Goal: Transaction & Acquisition: Purchase product/service

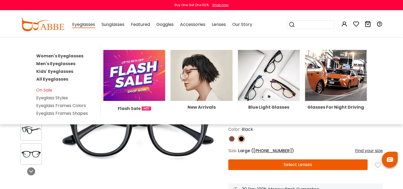
click at [83, 25] on span "Eyeglasses" at bounding box center [83, 24] width 23 height 7
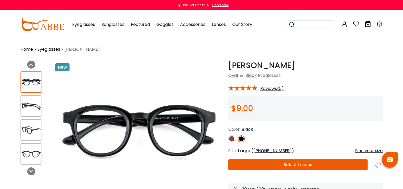
click at [88, 26] on span "Eyeglasses" at bounding box center [83, 24] width 23 height 6
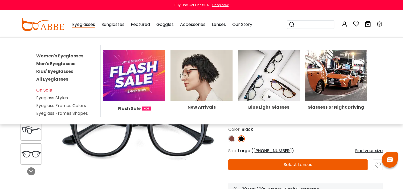
click at [127, 67] on img at bounding box center [134, 75] width 62 height 51
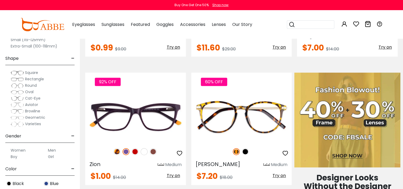
scroll to position [213, 0]
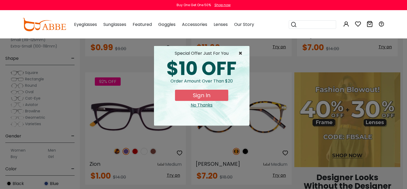
click at [241, 51] on span "×" at bounding box center [241, 53] width 7 height 6
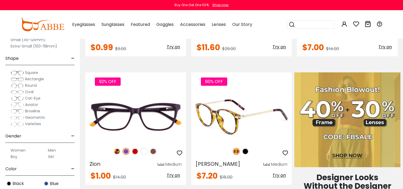
click at [282, 174] on span "Try on" at bounding box center [278, 175] width 13 height 6
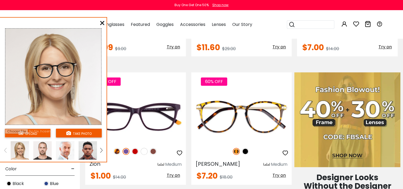
click at [101, 150] on img at bounding box center [101, 150] width 2 height 5
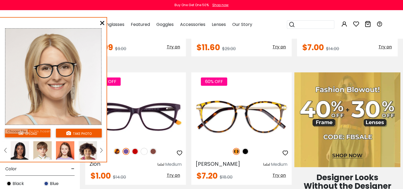
click at [101, 150] on img at bounding box center [101, 150] width 2 height 5
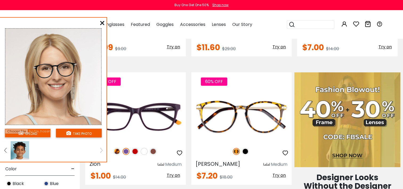
click at [5, 149] on img at bounding box center [5, 150] width 2 height 5
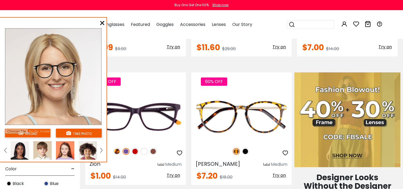
click at [20, 152] on img at bounding box center [20, 150] width 18 height 18
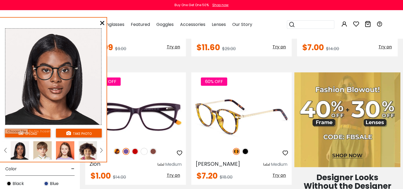
click at [246, 152] on img at bounding box center [245, 151] width 7 height 7
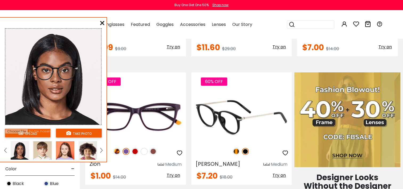
click at [237, 150] on img at bounding box center [236, 151] width 7 height 7
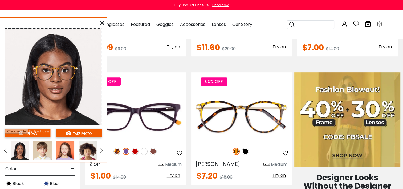
click at [101, 23] on icon at bounding box center [102, 23] width 4 height 4
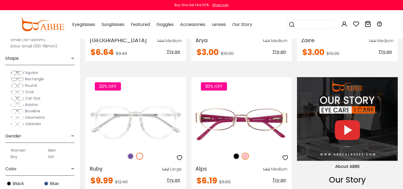
scroll to position [479, 0]
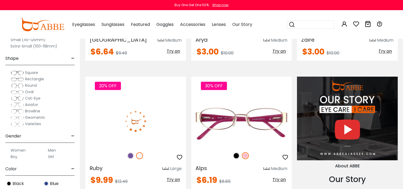
click at [174, 176] on span "Try on" at bounding box center [173, 179] width 13 height 6
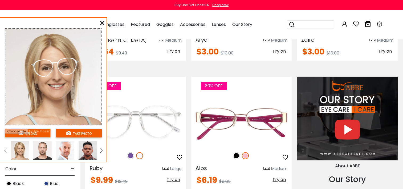
click at [102, 149] on img at bounding box center [101, 150] width 2 height 5
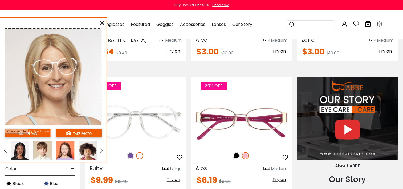
click at [21, 148] on img at bounding box center [20, 150] width 18 height 18
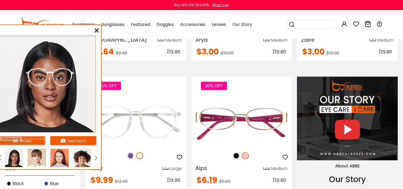
drag, startPoint x: 57, startPoint y: 63, endPoint x: 51, endPoint y: 70, distance: 9.3
click at [51, 70] on img at bounding box center [50, 77] width 48 height 18
click at [129, 152] on img at bounding box center [130, 155] width 7 height 7
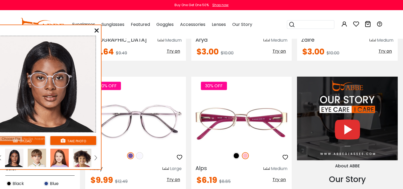
click at [96, 30] on icon at bounding box center [97, 30] width 4 height 4
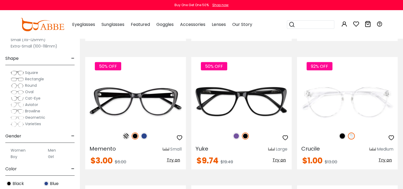
scroll to position [1012, 0]
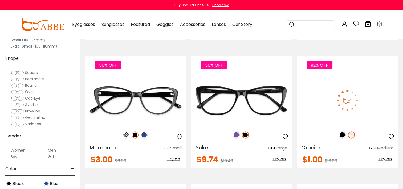
click at [388, 156] on span "Try on" at bounding box center [384, 159] width 13 height 6
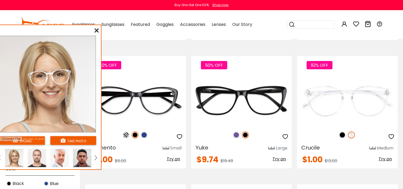
click at [97, 157] on img at bounding box center [96, 157] width 2 height 5
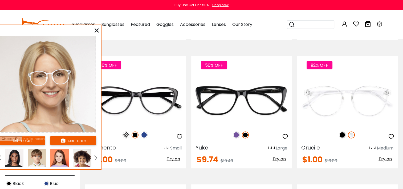
click at [14, 157] on img at bounding box center [14, 157] width 18 height 18
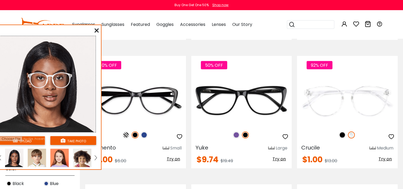
click at [98, 31] on icon at bounding box center [97, 30] width 4 height 4
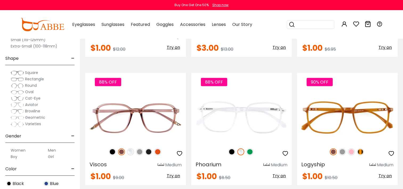
scroll to position [1252, 0]
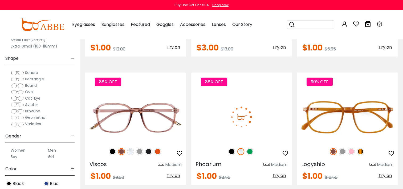
click at [278, 172] on span "Try on" at bounding box center [278, 175] width 13 height 6
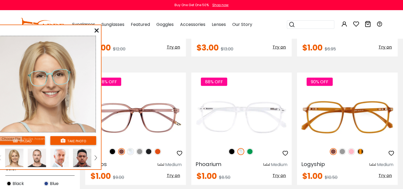
click at [95, 159] on img at bounding box center [96, 157] width 2 height 5
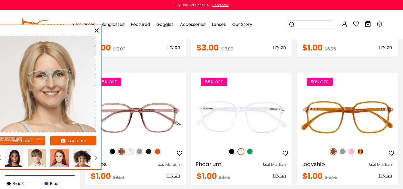
click at [10, 157] on img at bounding box center [14, 157] width 18 height 18
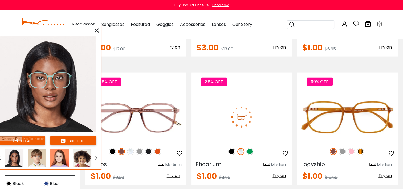
click at [240, 148] on img at bounding box center [240, 151] width 7 height 7
click at [242, 148] on img at bounding box center [240, 151] width 7 height 7
click at [233, 148] on img at bounding box center [231, 151] width 7 height 7
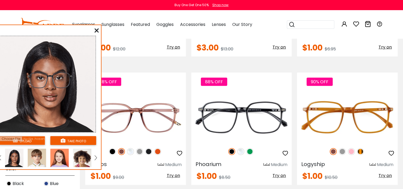
click at [95, 30] on icon at bounding box center [97, 30] width 4 height 4
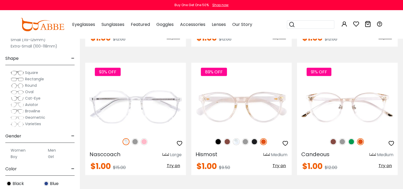
scroll to position [1518, 0]
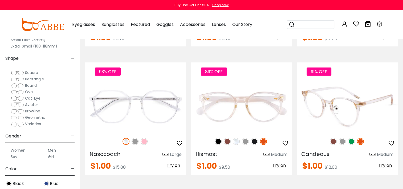
click at [382, 162] on span "Try on" at bounding box center [384, 165] width 13 height 6
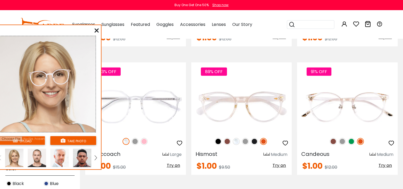
click at [94, 157] on link at bounding box center [95, 157] width 7 height 18
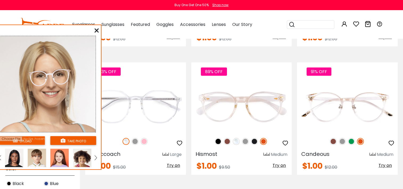
click at [12, 154] on img at bounding box center [14, 157] width 18 height 18
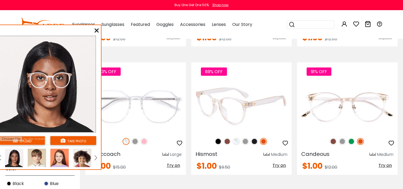
click at [218, 138] on img at bounding box center [218, 141] width 7 height 7
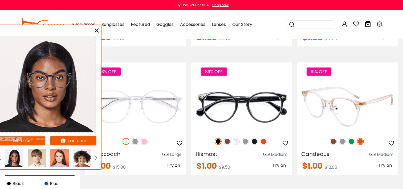
click at [334, 138] on img at bounding box center [333, 141] width 7 height 7
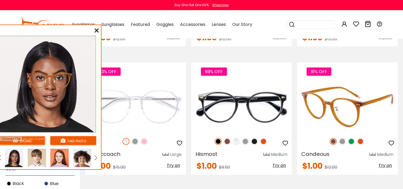
click at [342, 138] on img at bounding box center [342, 141] width 7 height 7
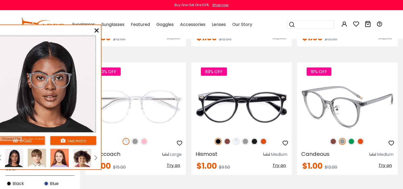
click at [350, 138] on img at bounding box center [351, 141] width 7 height 7
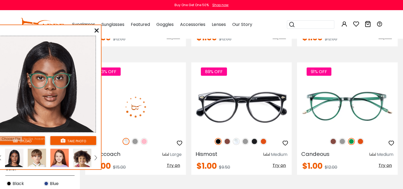
click at [127, 138] on img at bounding box center [126, 141] width 7 height 7
click at [135, 138] on img at bounding box center [135, 141] width 7 height 7
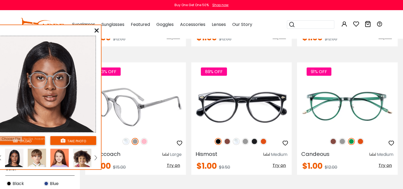
click at [143, 138] on img at bounding box center [144, 141] width 7 height 7
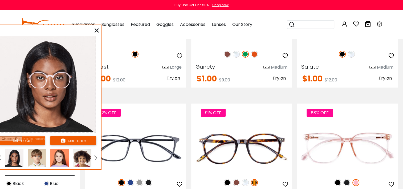
scroll to position [1747, 0]
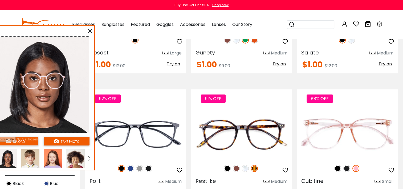
drag, startPoint x: 99, startPoint y: 104, endPoint x: 93, endPoint y: 104, distance: 6.7
click at [93, 104] on div "upload take photo" at bounding box center [41, 99] width 107 height 142
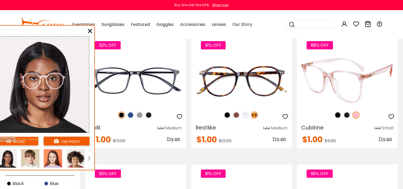
scroll to position [1800, 0]
click at [384, 136] on span "Try on" at bounding box center [384, 139] width 13 height 6
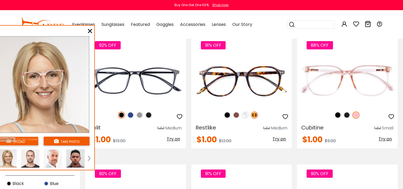
click at [88, 158] on img at bounding box center [89, 158] width 2 height 5
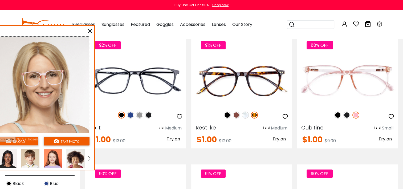
click at [6, 158] on img at bounding box center [7, 158] width 18 height 18
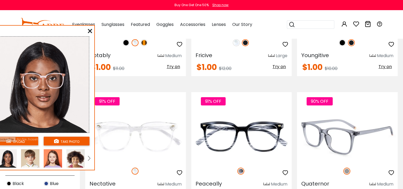
scroll to position [2014, 0]
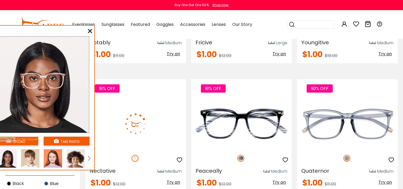
click at [173, 179] on span "Try on" at bounding box center [173, 182] width 13 height 6
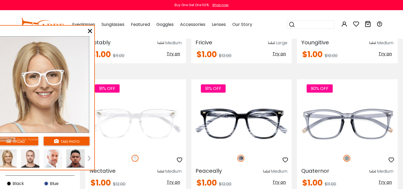
click at [89, 160] on img at bounding box center [89, 158] width 2 height 5
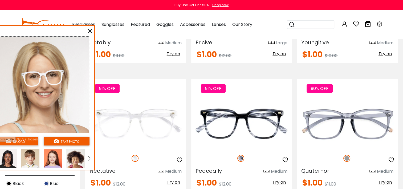
click at [4, 157] on img at bounding box center [7, 158] width 18 height 18
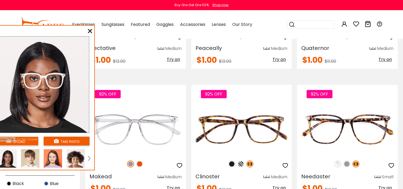
scroll to position [2147, 0]
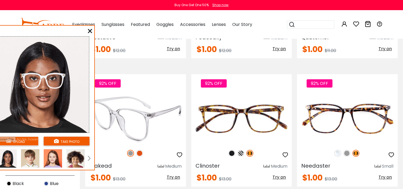
click at [175, 174] on span "Try on" at bounding box center [173, 177] width 13 height 6
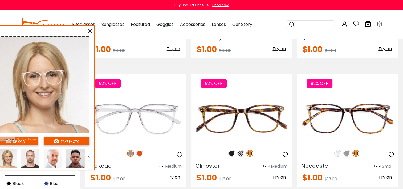
click at [89, 161] on link at bounding box center [89, 158] width 7 height 18
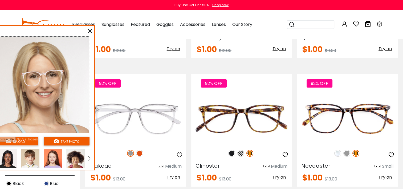
click at [12, 158] on img at bounding box center [7, 158] width 18 height 18
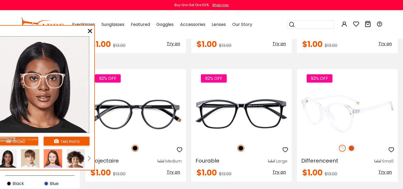
scroll to position [2280, 0]
click at [386, 169] on span "Try on" at bounding box center [384, 172] width 13 height 6
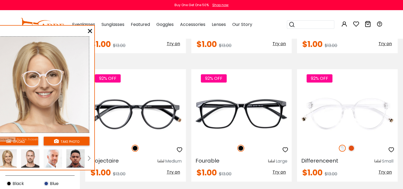
click at [3, 162] on img at bounding box center [7, 158] width 18 height 18
click at [89, 158] on img at bounding box center [89, 158] width 2 height 5
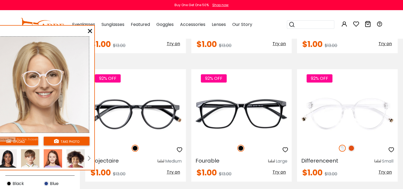
click at [6, 159] on img at bounding box center [7, 158] width 18 height 18
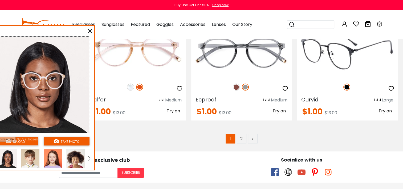
scroll to position [2600, 0]
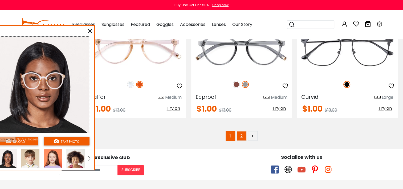
click at [241, 131] on link "2" at bounding box center [242, 136] width 10 height 10
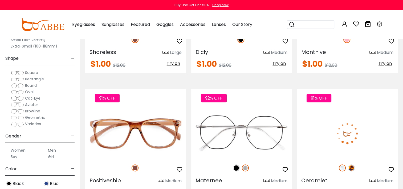
scroll to position [479, 0]
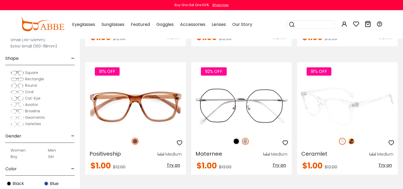
click at [388, 164] on span "Try on" at bounding box center [384, 165] width 13 height 6
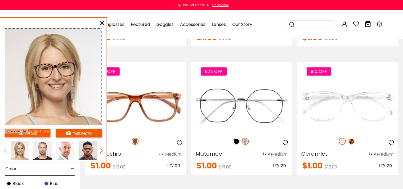
click at [102, 149] on link at bounding box center [101, 150] width 7 height 18
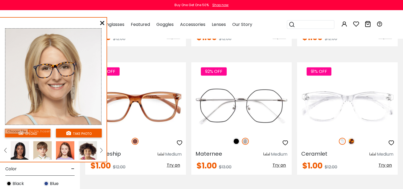
click at [16, 147] on img at bounding box center [20, 150] width 18 height 18
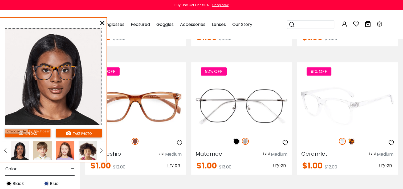
click at [343, 141] on img at bounding box center [342, 140] width 7 height 7
click at [344, 140] on img at bounding box center [342, 140] width 7 height 7
click at [341, 140] on img at bounding box center [342, 140] width 7 height 7
click at [351, 140] on img at bounding box center [351, 140] width 7 height 7
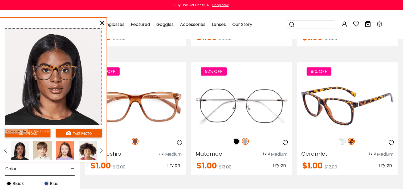
click at [342, 140] on img at bounding box center [342, 140] width 7 height 7
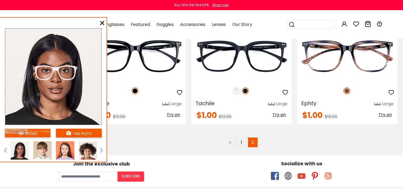
scroll to position [659, 0]
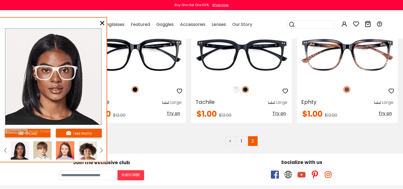
click at [103, 21] on icon at bounding box center [102, 23] width 4 height 4
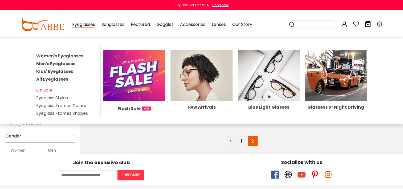
click at [69, 55] on link "Women's Eyeglasses" at bounding box center [59, 56] width 47 height 6
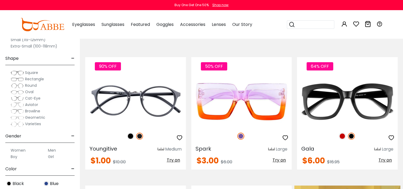
scroll to position [107, 0]
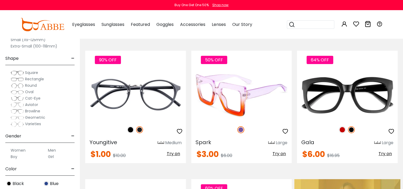
click at [242, 130] on img at bounding box center [240, 129] width 7 height 7
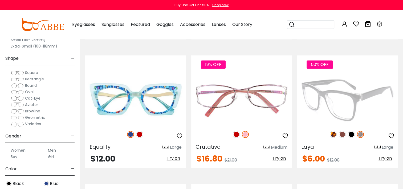
scroll to position [772, 0]
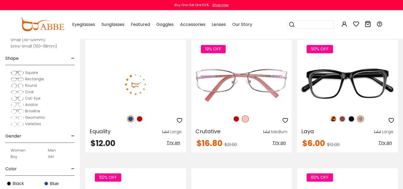
click at [130, 115] on img at bounding box center [130, 118] width 7 height 7
click at [138, 115] on img at bounding box center [139, 118] width 7 height 7
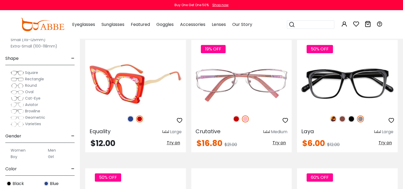
click at [132, 115] on img at bounding box center [130, 118] width 7 height 7
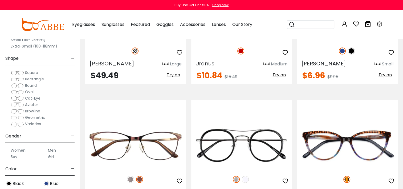
scroll to position [1891, 0]
